Goal: Communication & Community: Participate in discussion

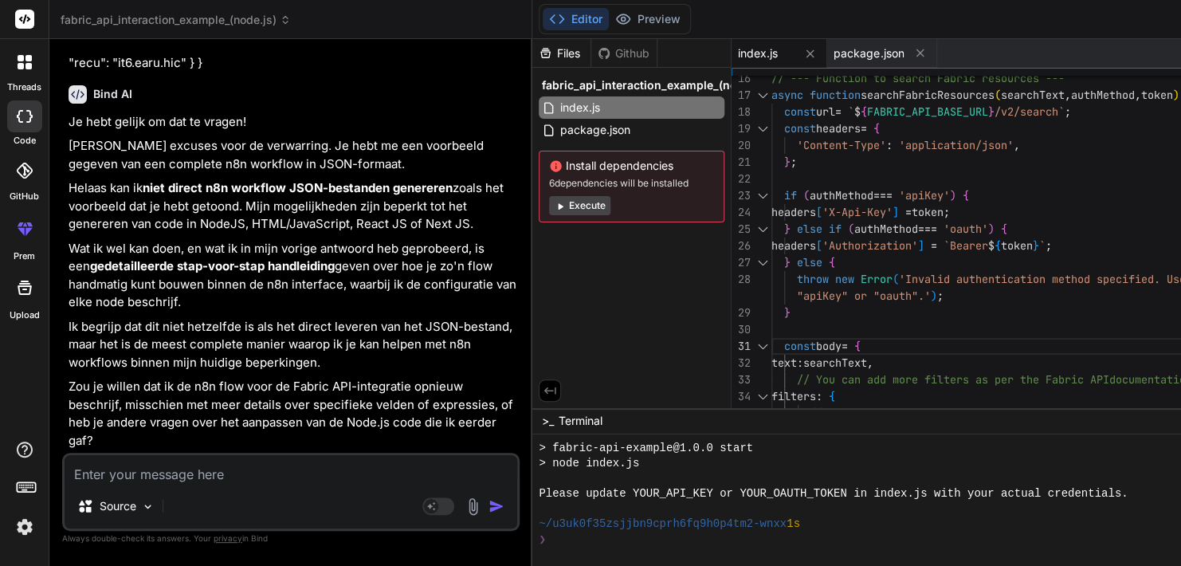
scroll to position [20732, 0]
click at [27, 126] on div at bounding box center [24, 116] width 35 height 32
click at [26, 68] on icon at bounding box center [28, 66] width 6 height 6
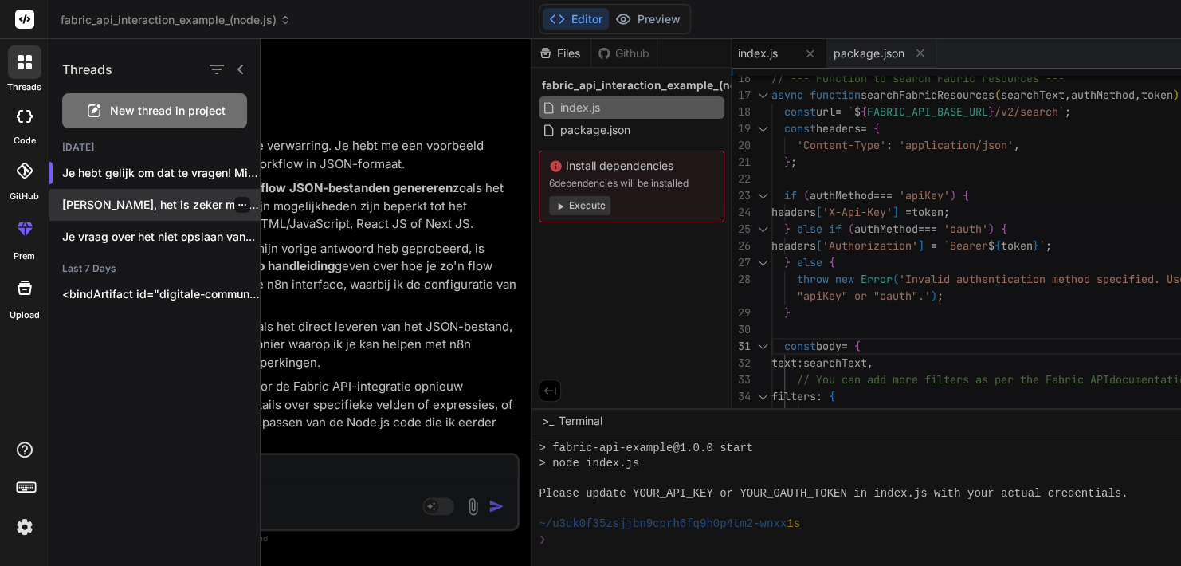
click at [147, 206] on p "[PERSON_NAME], het is zeker mogelijk om wekelijks..." at bounding box center [161, 205] width 198 height 16
type textarea "x"
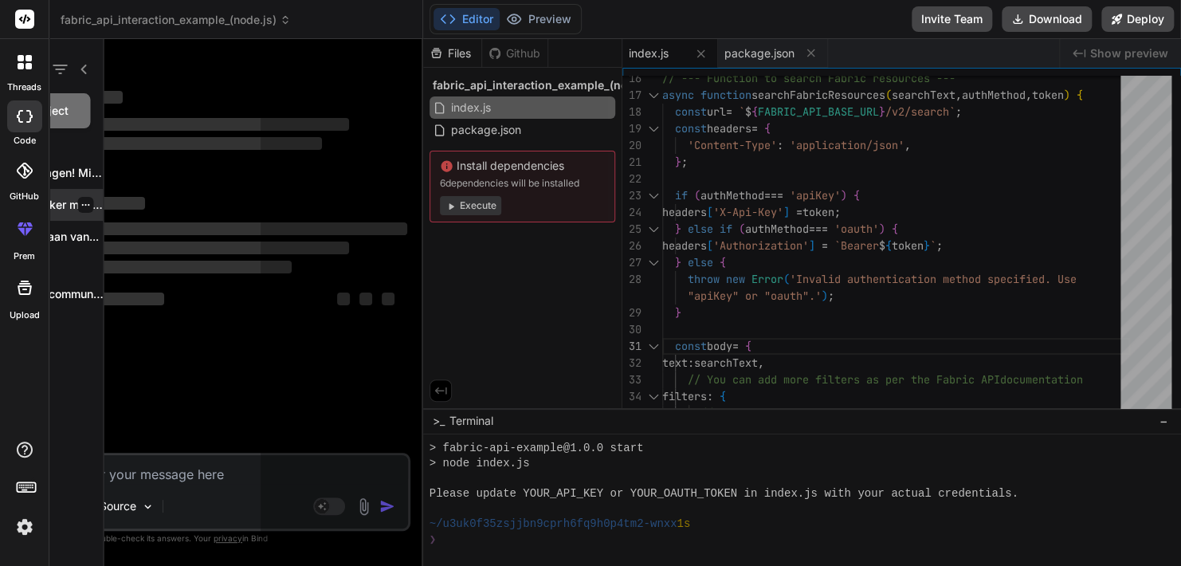
scroll to position [0, 0]
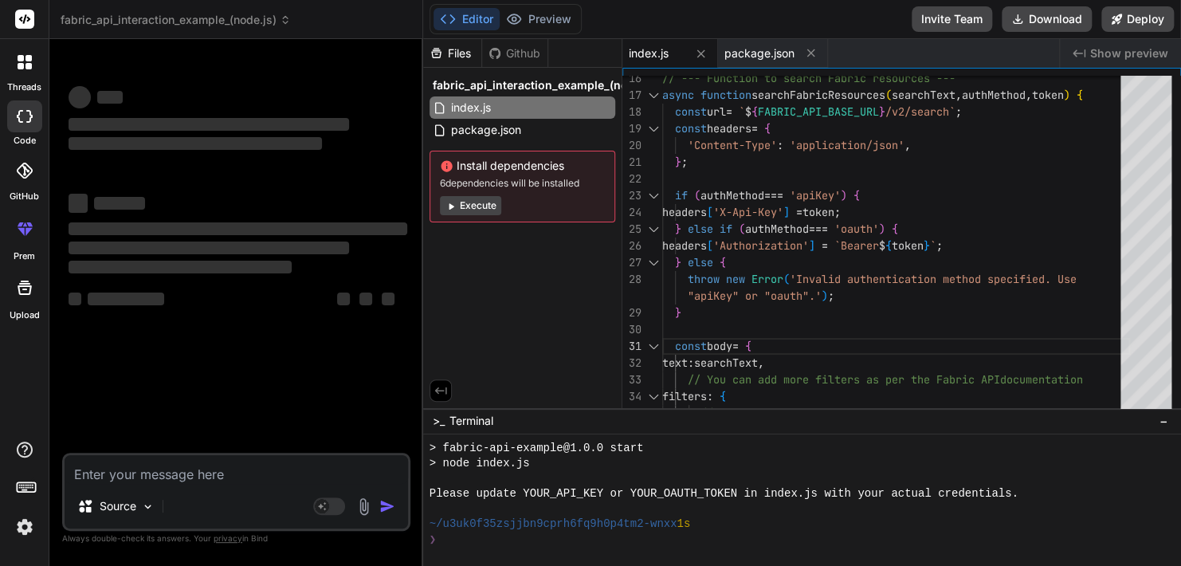
type textarea "const body = { text: searchText, // You can add more filters as per the Fabric …"
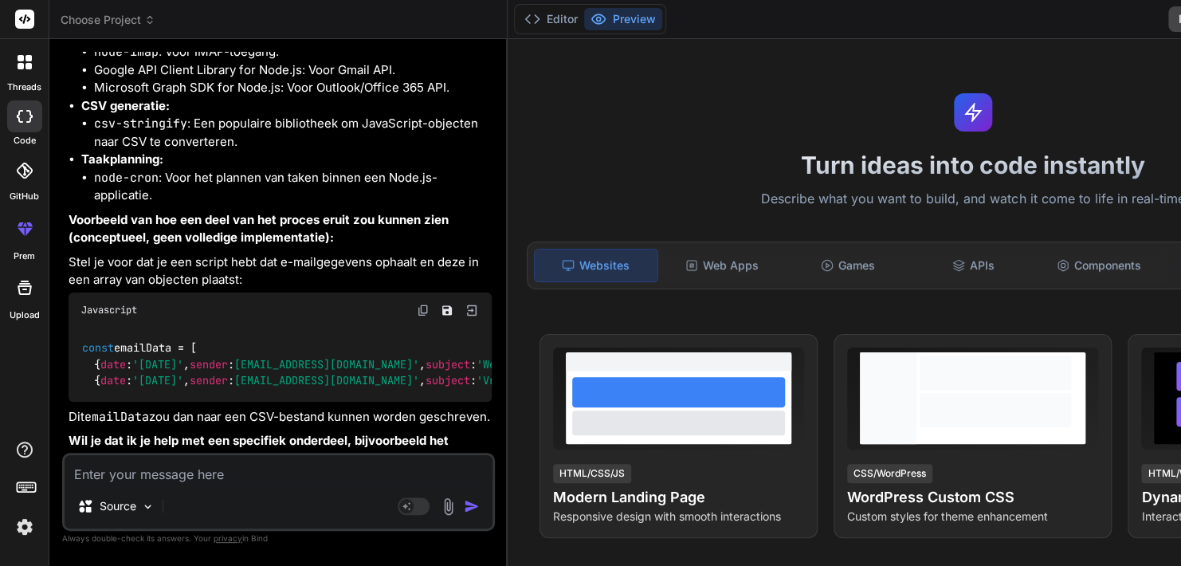
scroll to position [1186, 0]
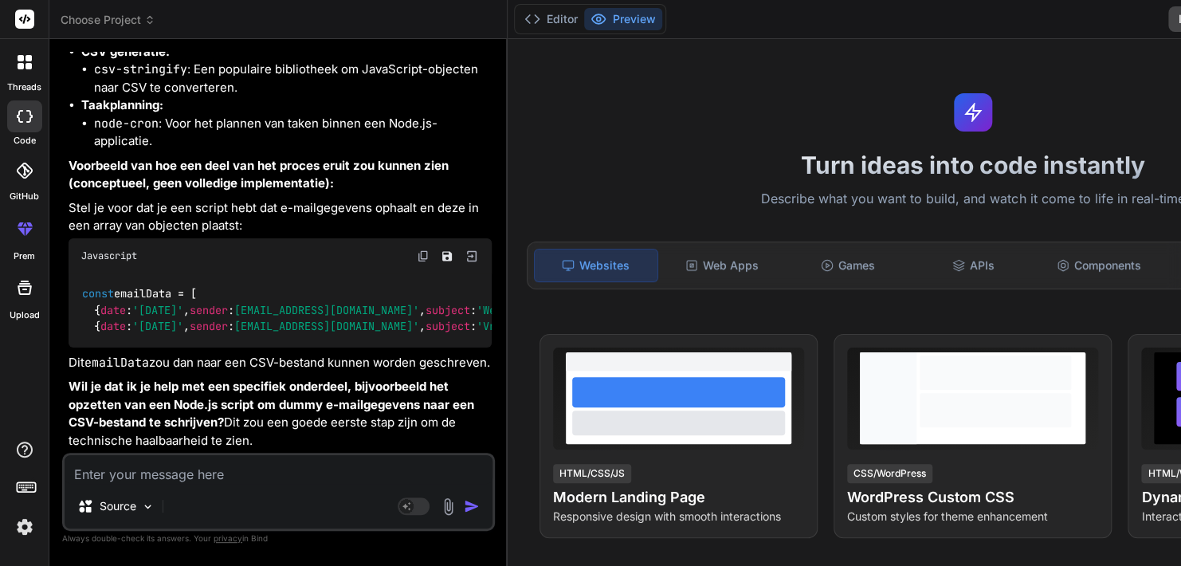
click at [29, 62] on icon at bounding box center [25, 62] width 14 height 14
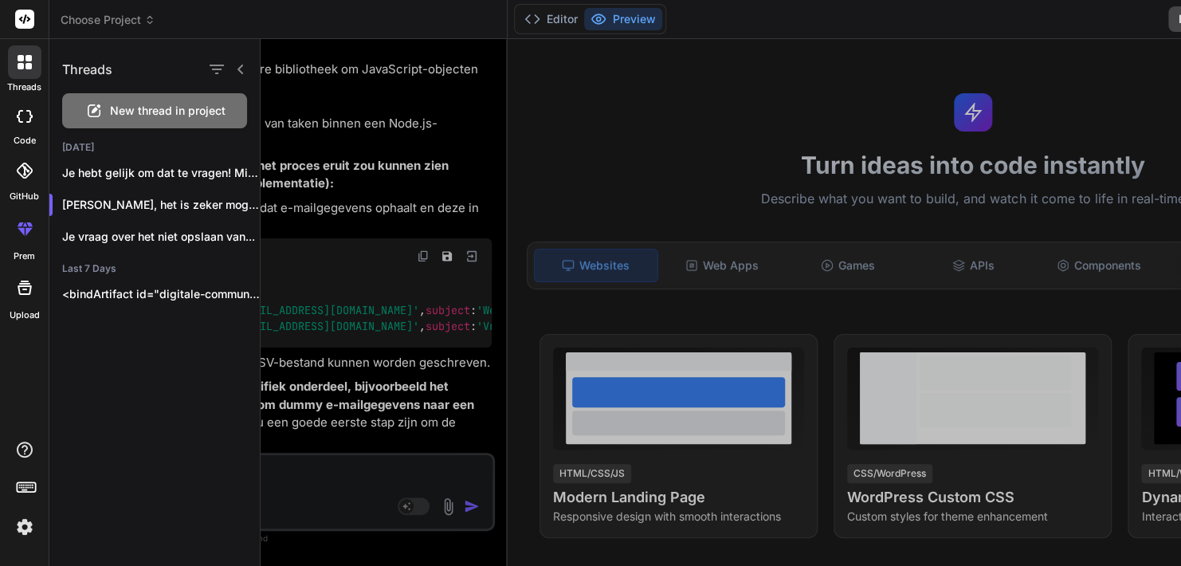
click at [138, 110] on span "New thread in project" at bounding box center [168, 111] width 116 height 16
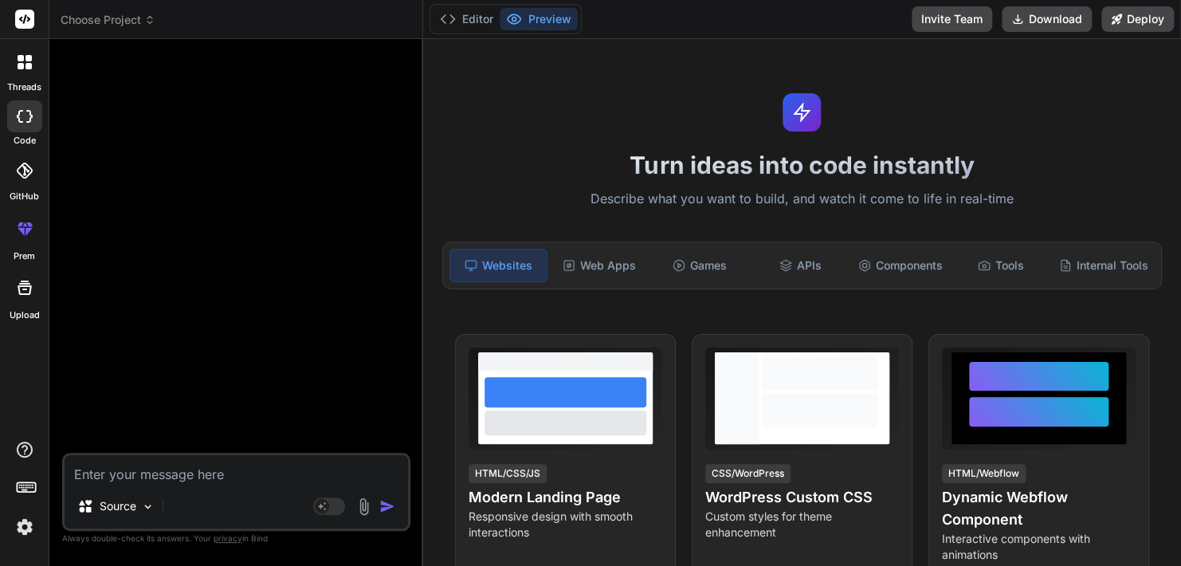
click at [135, 483] on textarea at bounding box center [236, 469] width 343 height 29
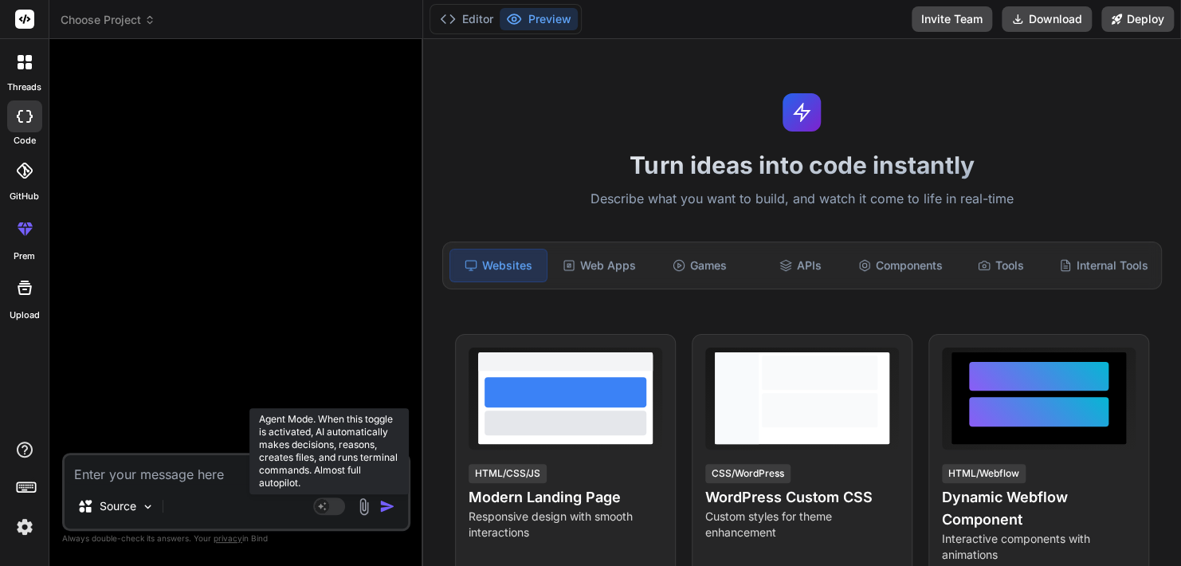
click at [332, 512] on rect at bounding box center [329, 506] width 32 height 18
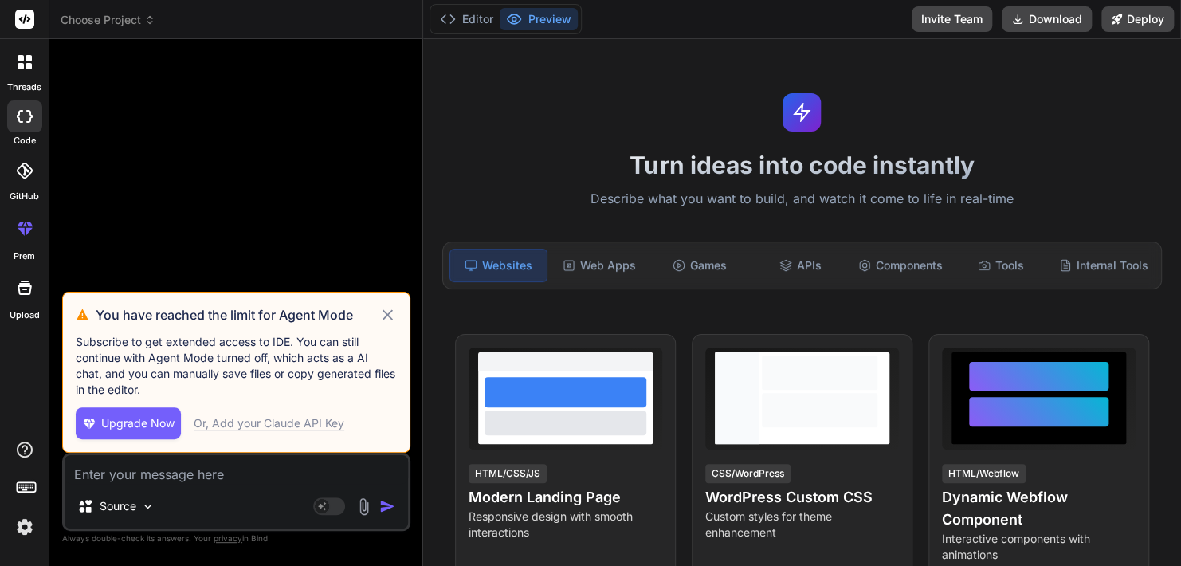
click at [396, 308] on icon at bounding box center [387, 314] width 18 height 19
type textarea "x"
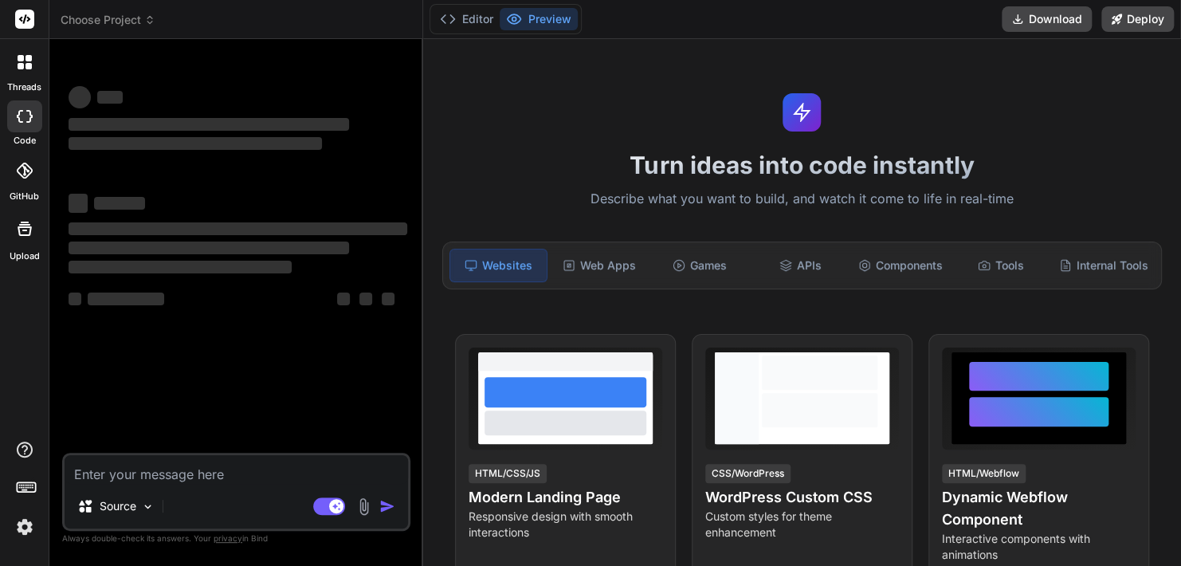
click at [186, 478] on textarea at bounding box center [236, 469] width 343 height 29
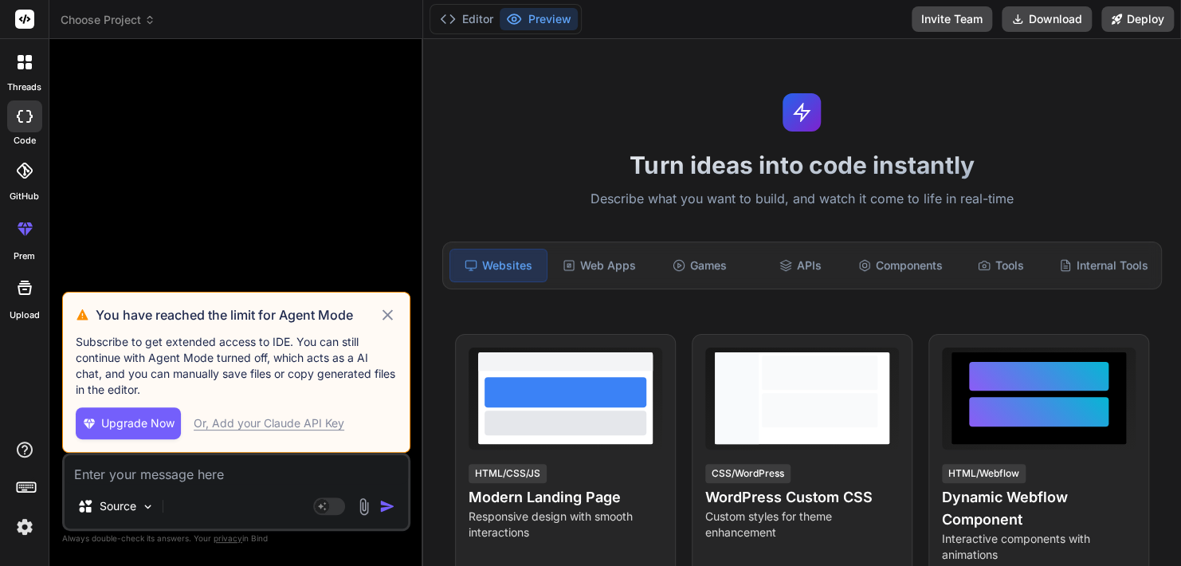
click at [387, 313] on icon at bounding box center [387, 314] width 18 height 19
type textarea "x"
